Goal: Navigation & Orientation: Find specific page/section

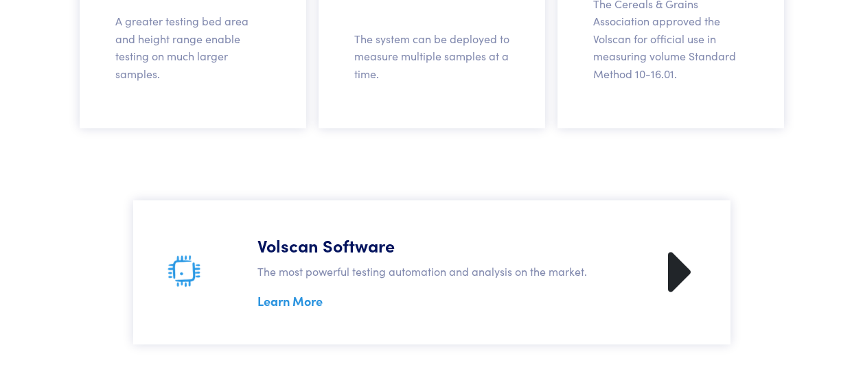
scroll to position [1717, 0]
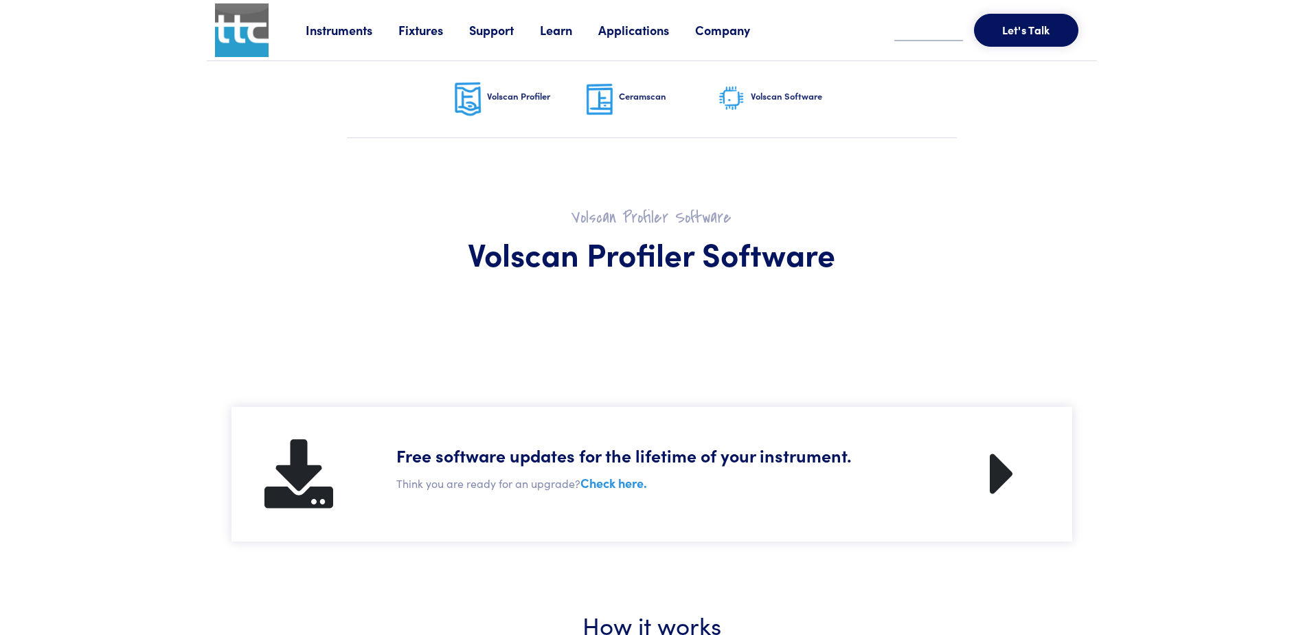
drag, startPoint x: 0, startPoint y: 0, endPoint x: 196, endPoint y: 280, distance: 341.8
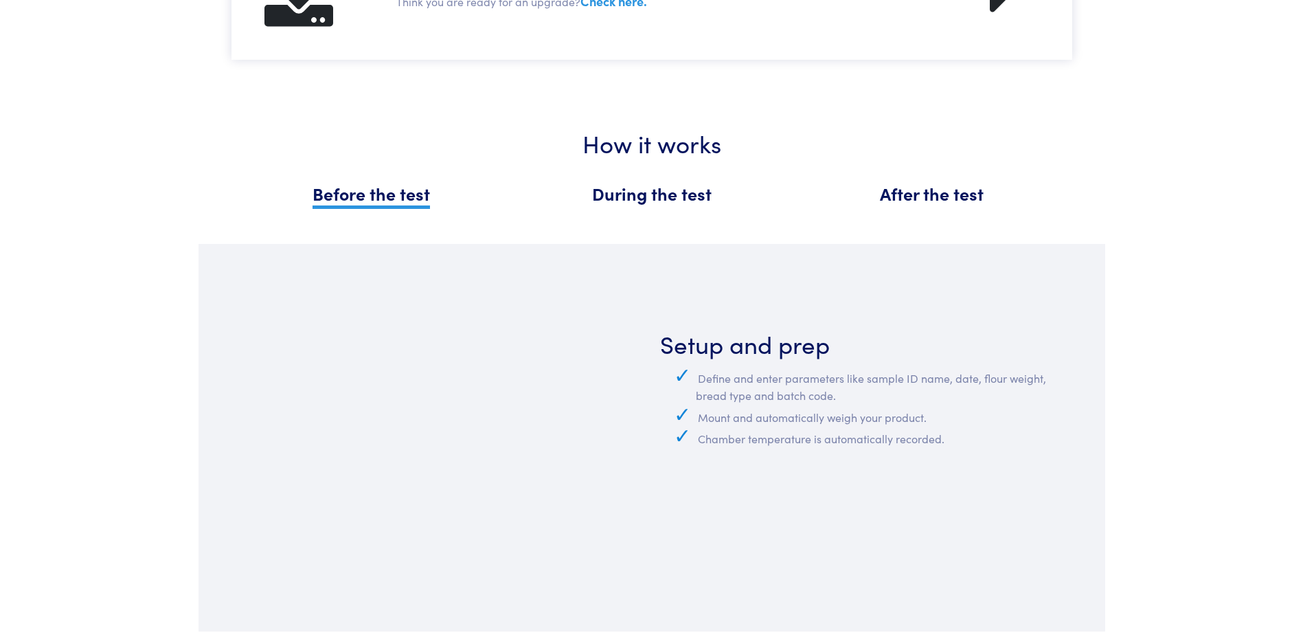
scroll to position [343, 0]
